Goal: Information Seeking & Learning: Learn about a topic

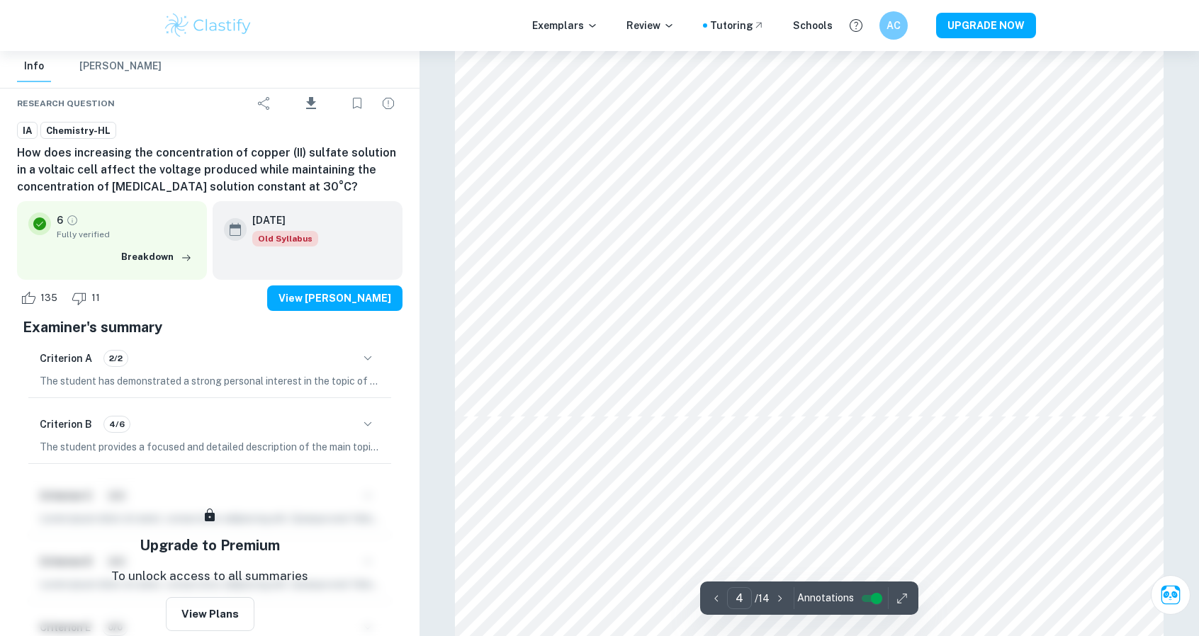
scroll to position [2857, 0]
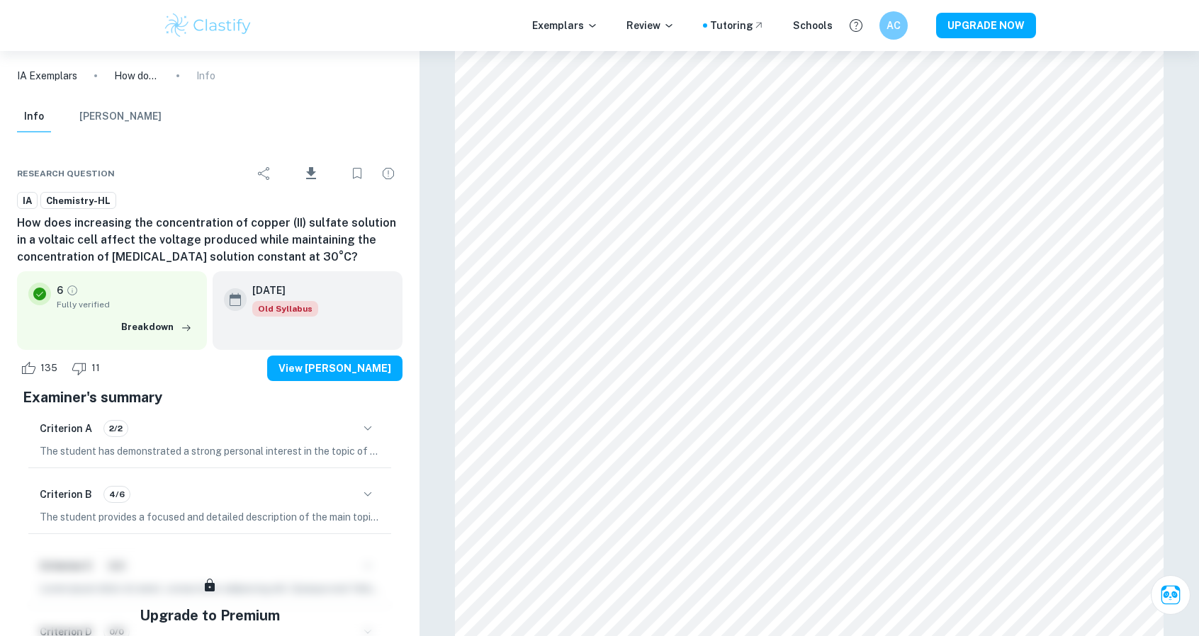
scroll to position [2857, 0]
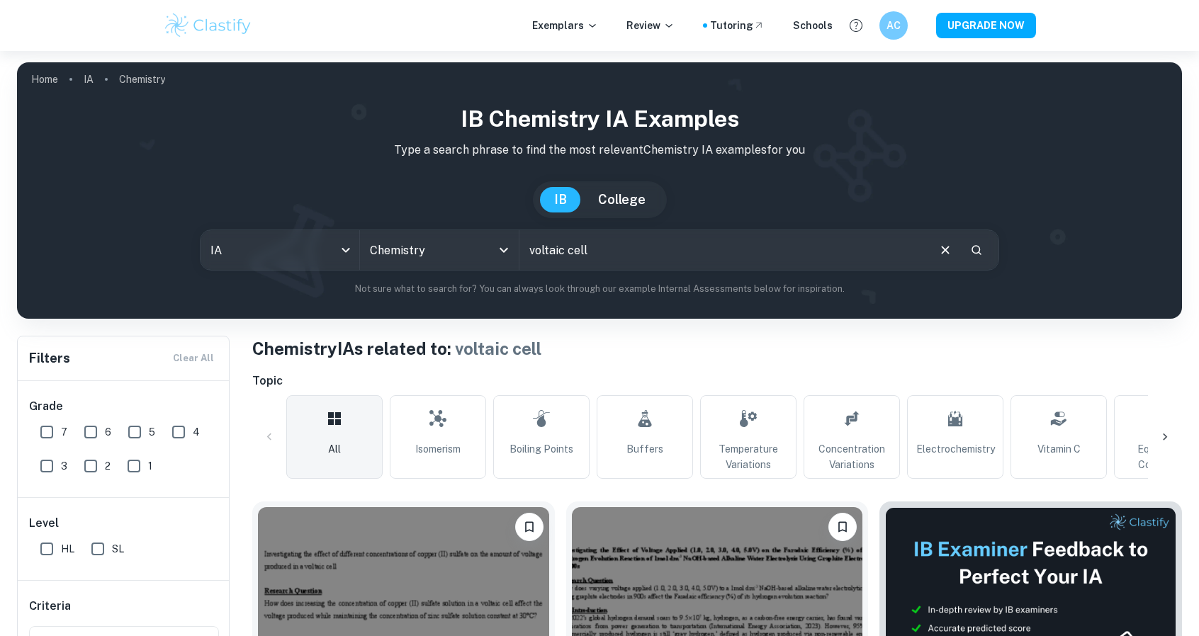
scroll to position [424, 0]
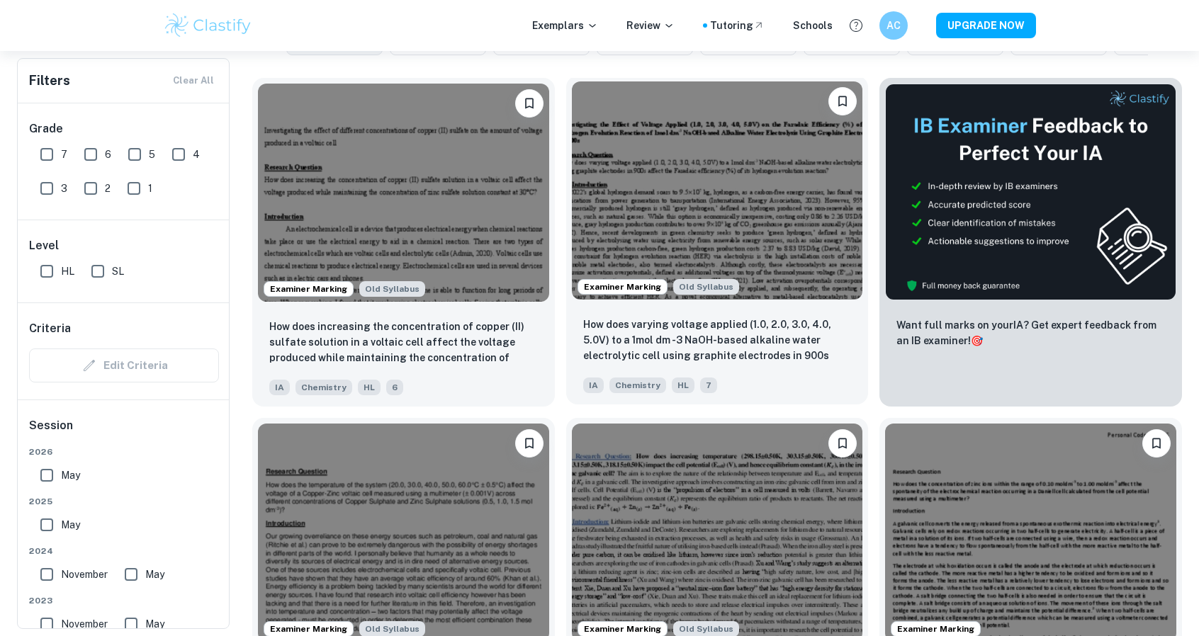
click at [758, 208] on img at bounding box center [717, 190] width 291 height 218
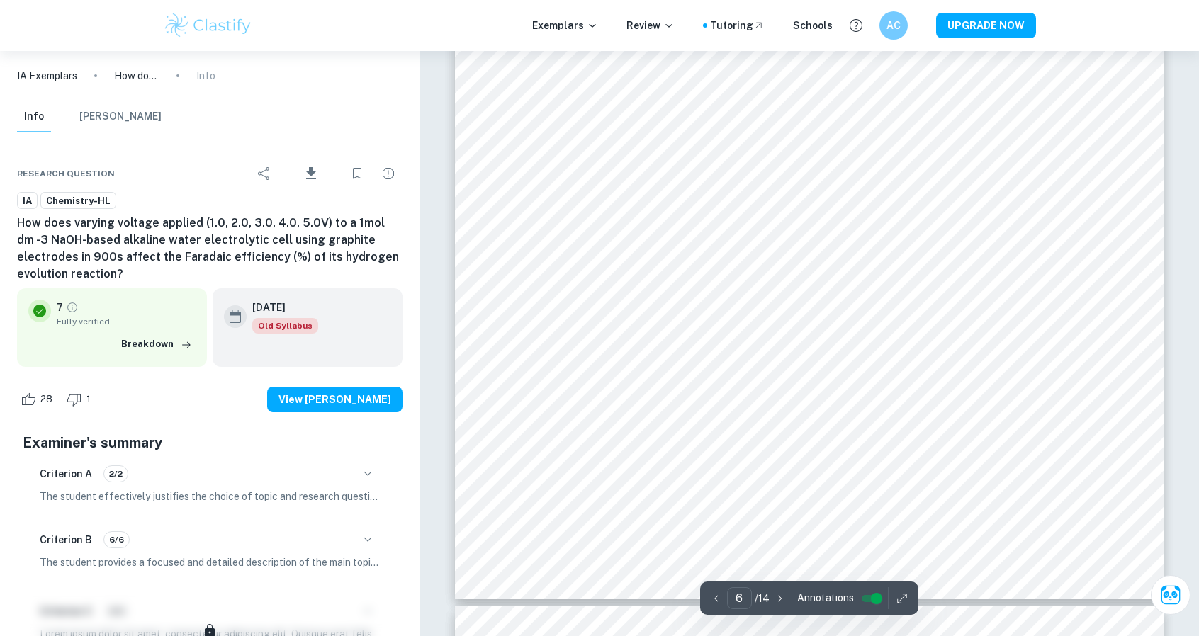
scroll to position [5200, 0]
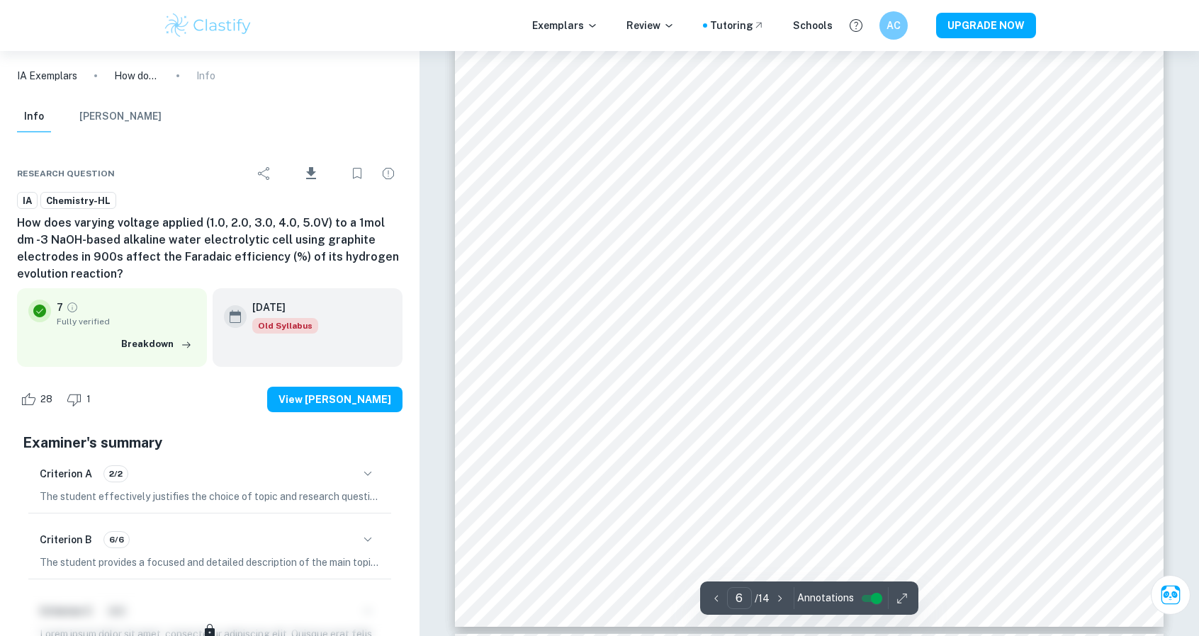
type input "1"
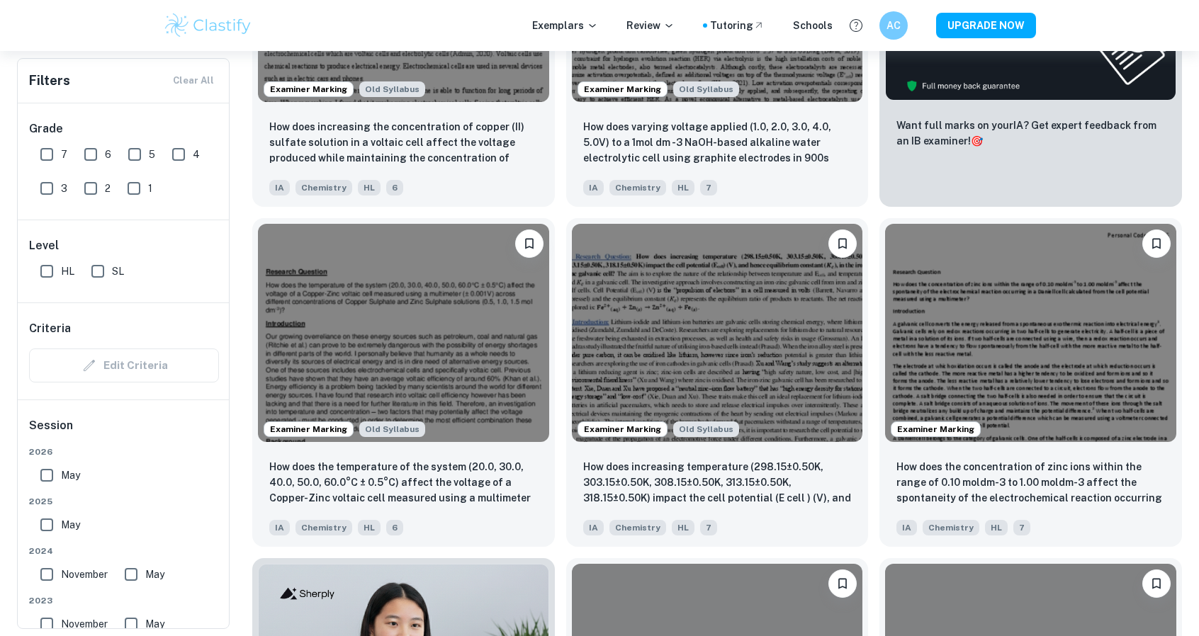
scroll to position [625, 0]
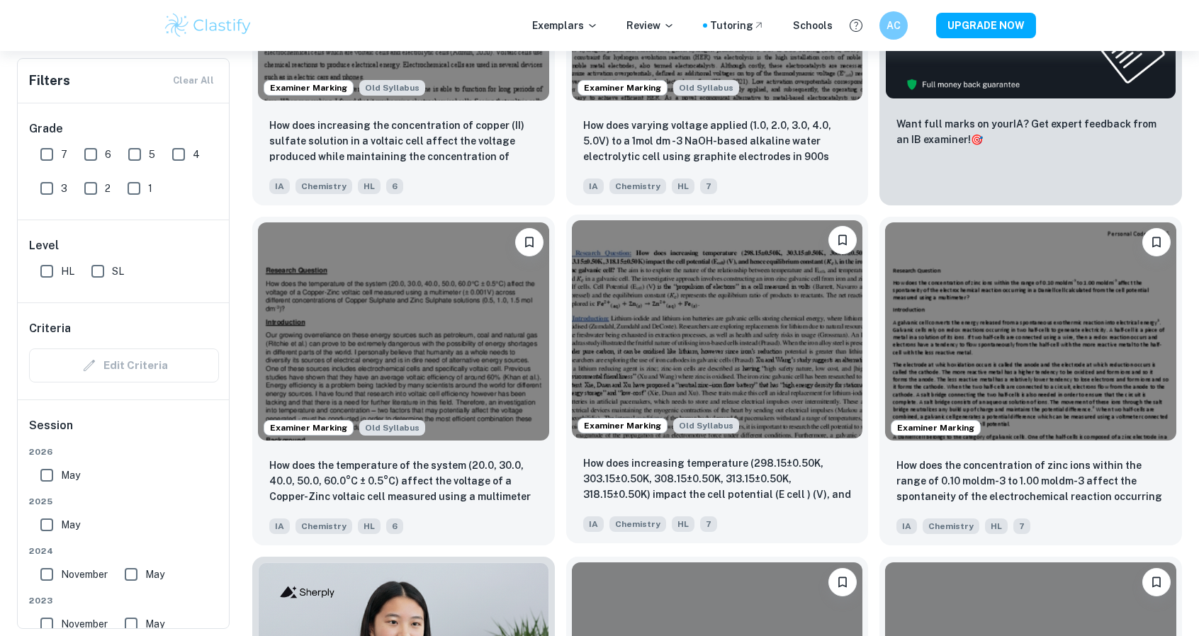
click at [706, 449] on div "How does increasing temperature (298.15±0.50K, 303.15±0.50K, 308.15±0.50K, 313.…" at bounding box center [717, 493] width 302 height 99
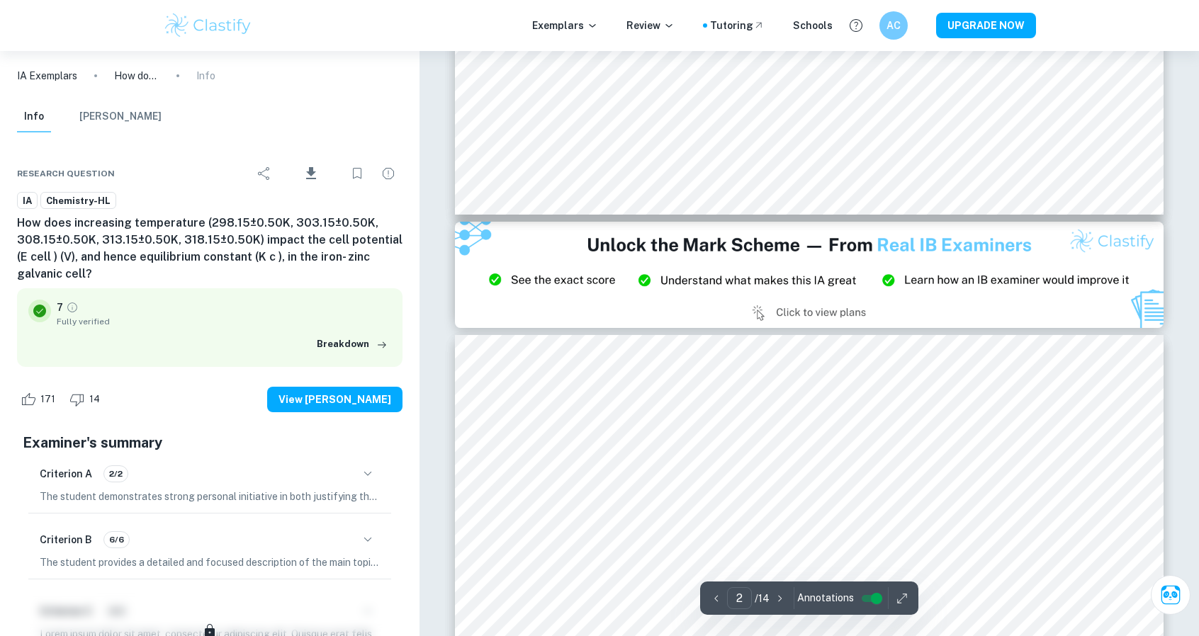
type input "3"
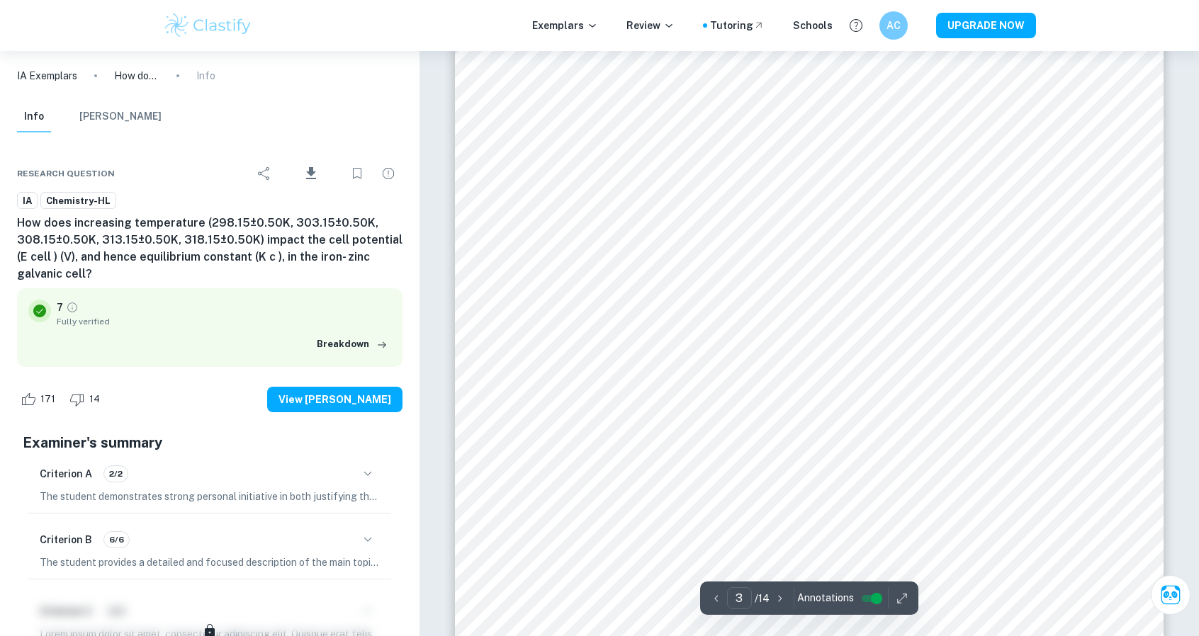
scroll to position [2576, 0]
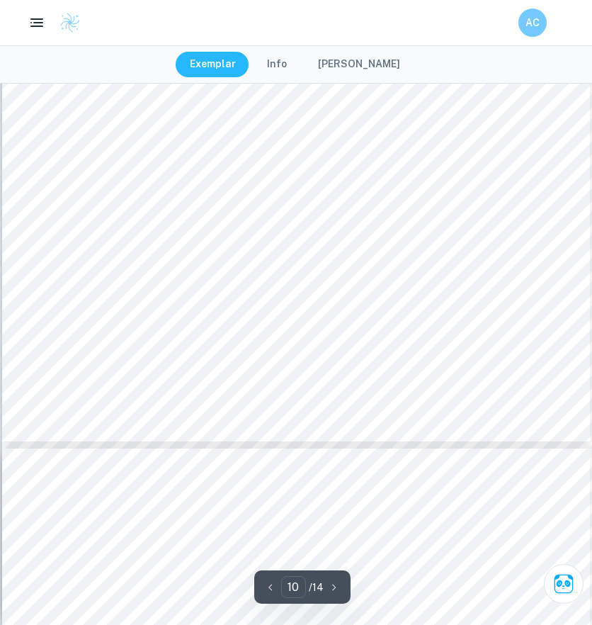
scroll to position [8271, 0]
